Goal: Register for event/course

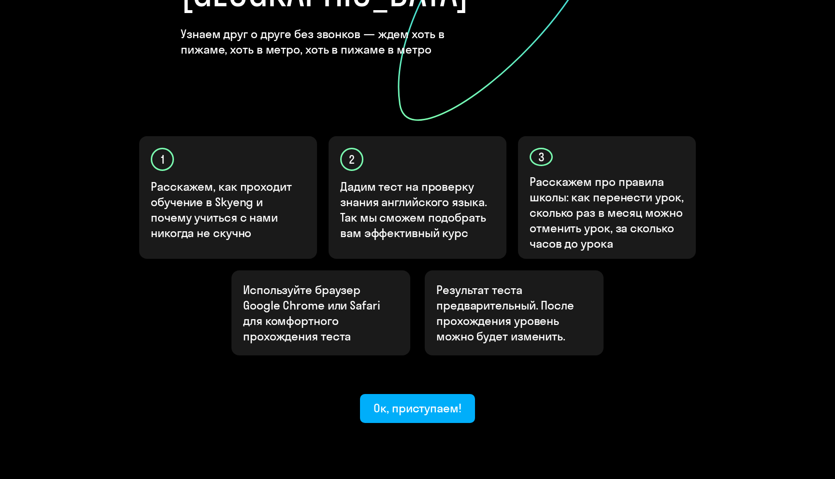
scroll to position [218, 0]
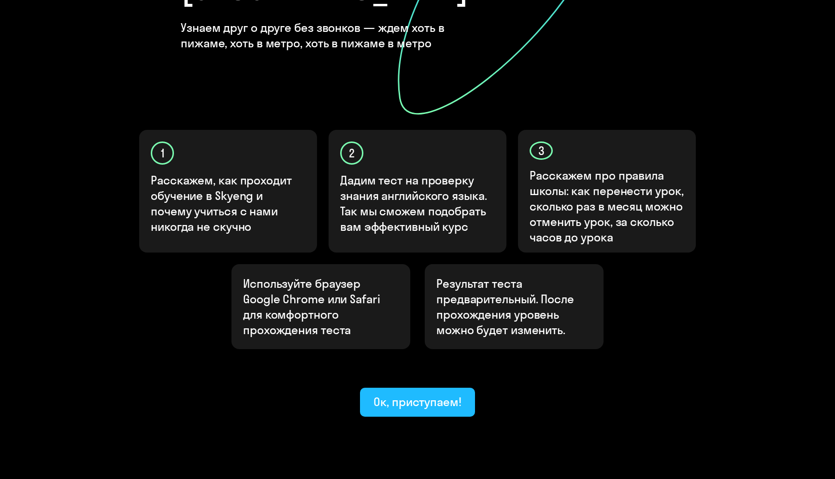
click at [398, 394] on div "Ок, приступаем!" at bounding box center [417, 401] width 88 height 15
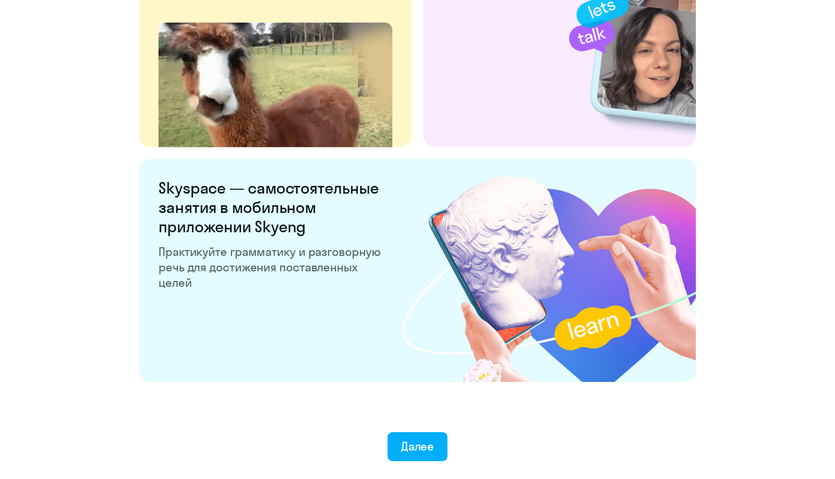
scroll to position [1760, 0]
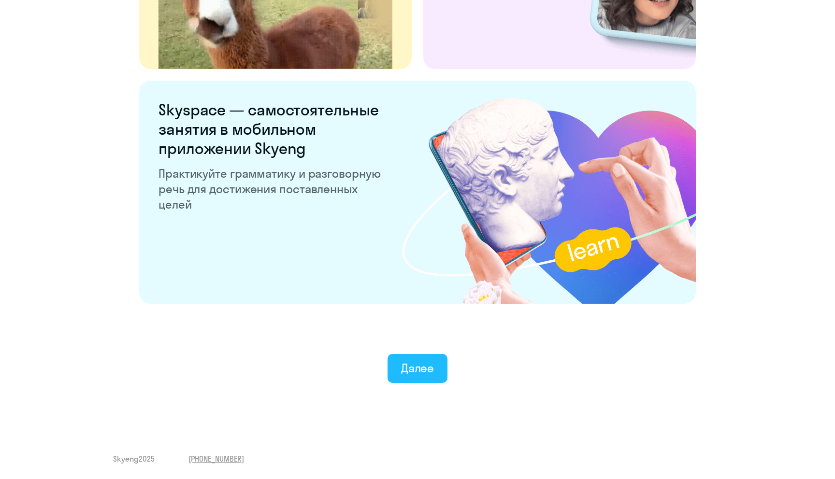
click at [421, 366] on div "Далее" at bounding box center [417, 367] width 33 height 15
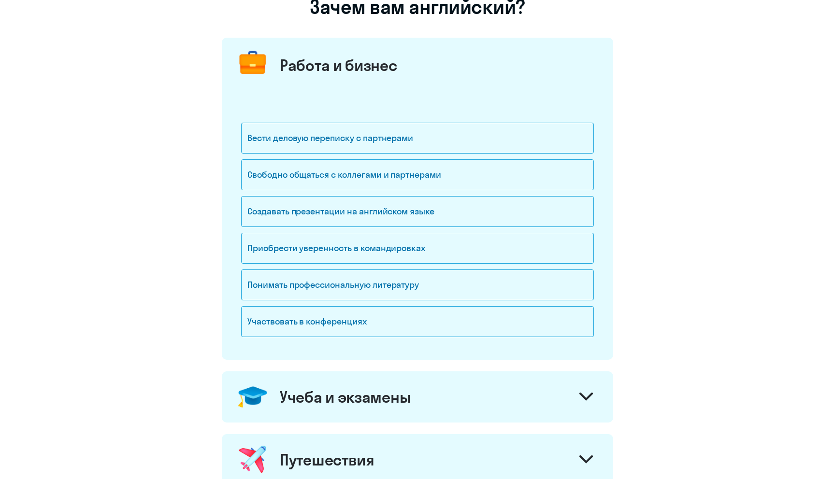
scroll to position [97, 0]
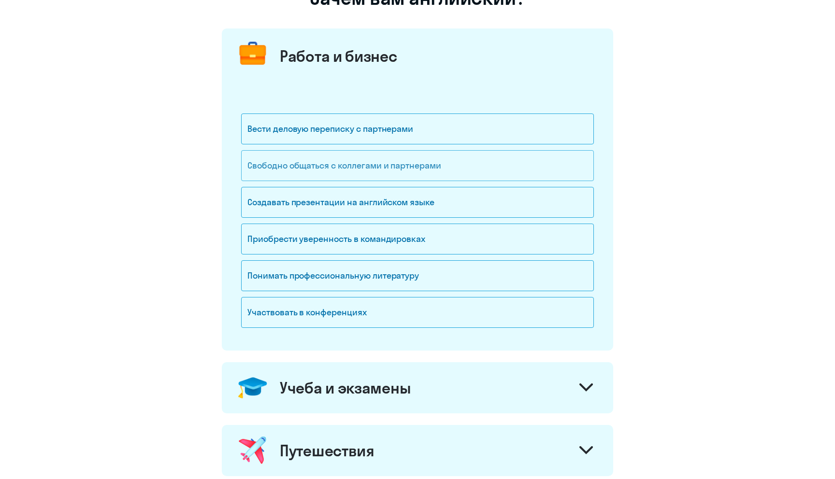
click at [416, 174] on div "Свободно общаться с коллегами и партнерами" at bounding box center [417, 165] width 353 height 31
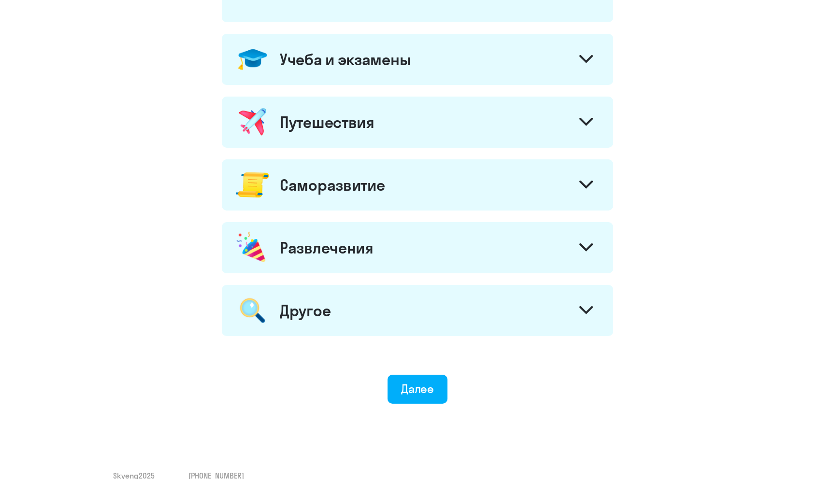
scroll to position [442, 0]
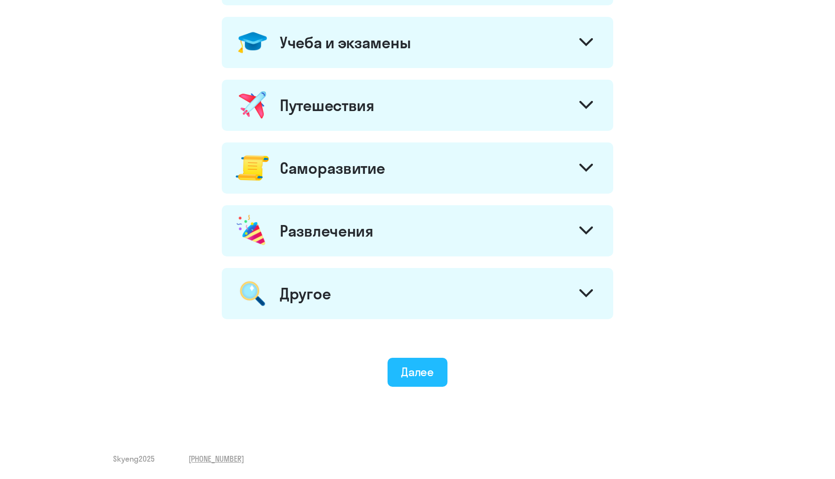
click at [425, 365] on div "Далее" at bounding box center [417, 371] width 33 height 15
